Goal: Check status: Check status

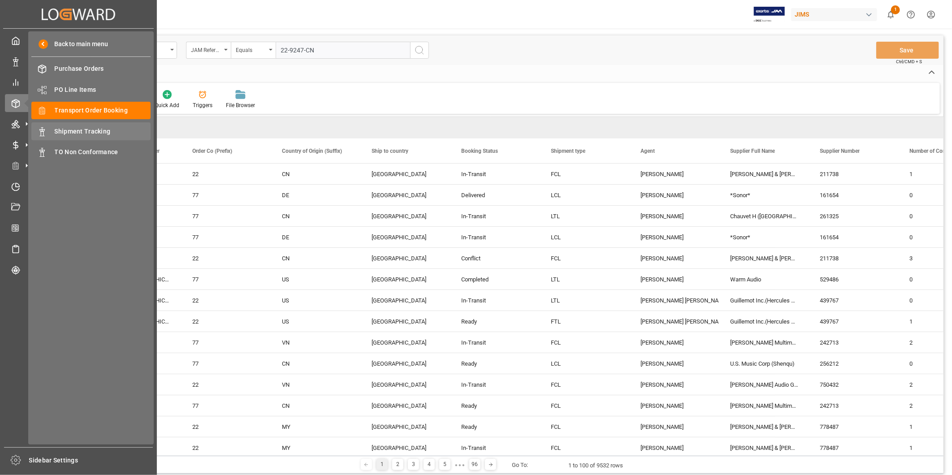
click at [59, 124] on div "Shipment Tracking Shipment Tracking" at bounding box center [90, 130] width 119 height 17
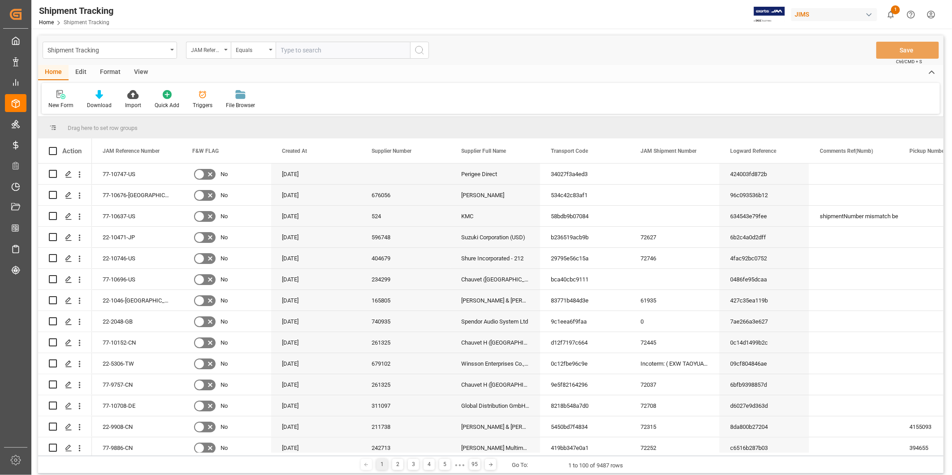
click at [304, 50] on input "text" at bounding box center [343, 50] width 134 height 17
paste input "22-10606-US"
type input "22-10606-US"
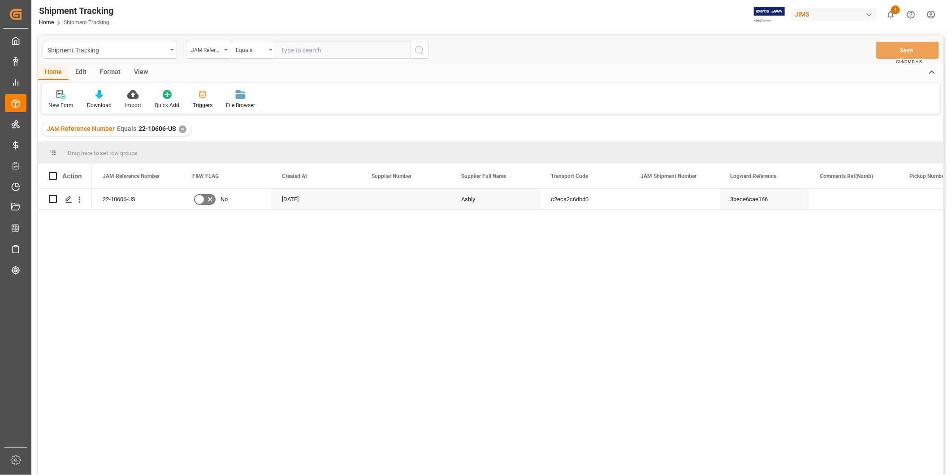
click at [149, 71] on div "View" at bounding box center [140, 72] width 27 height 15
click at [61, 100] on div "Default" at bounding box center [57, 100] width 31 height 20
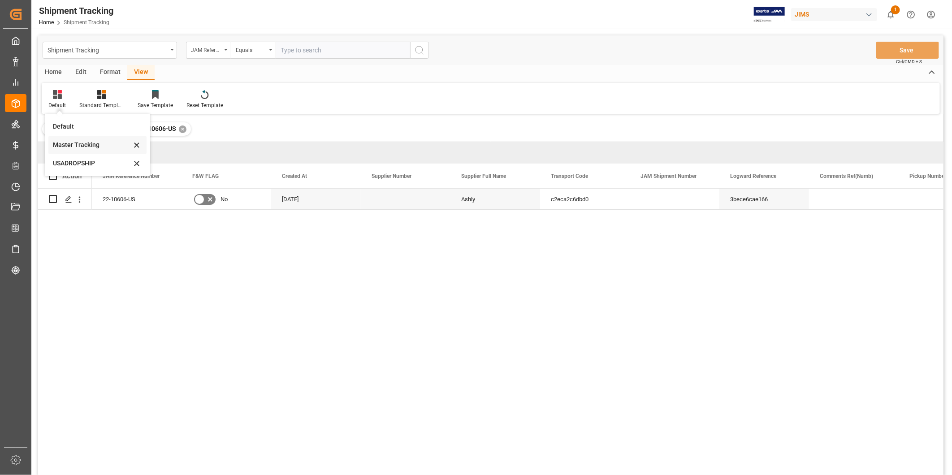
click at [61, 142] on div "Master Tracking" at bounding box center [92, 144] width 78 height 9
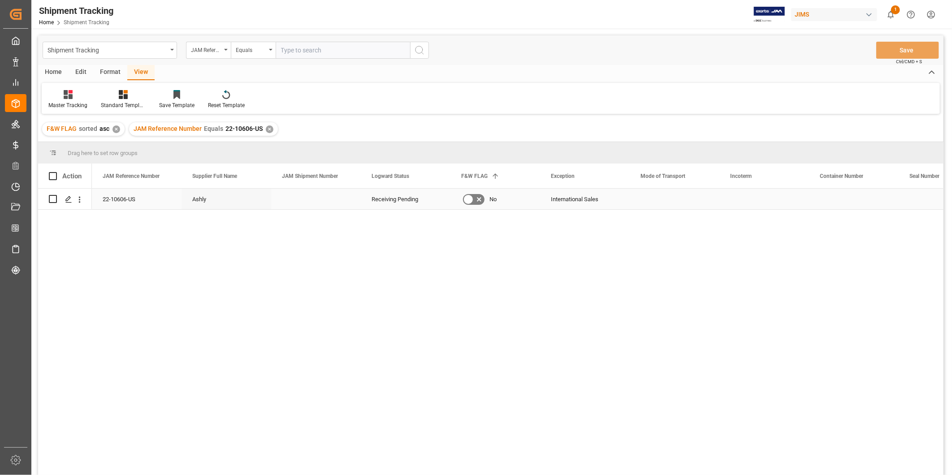
click at [666, 205] on div "Press SPACE to select this row." at bounding box center [675, 199] width 90 height 21
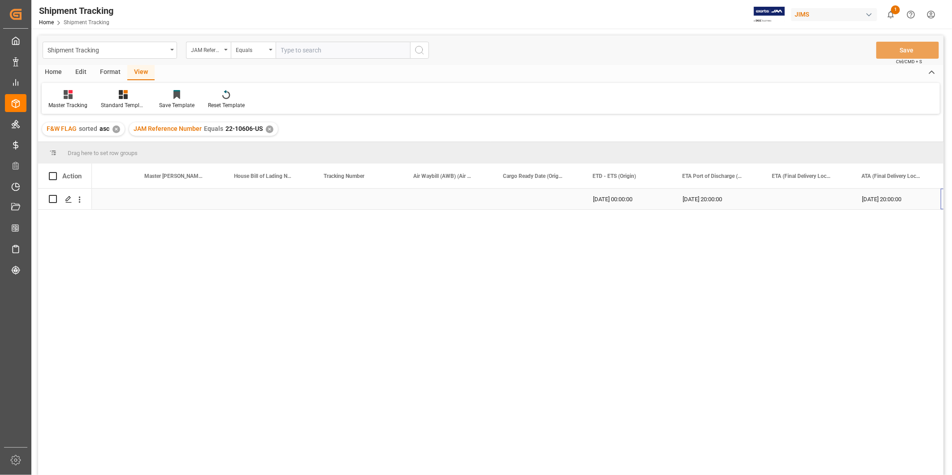
scroll to position [0, 944]
